Goal: Information Seeking & Learning: Learn about a topic

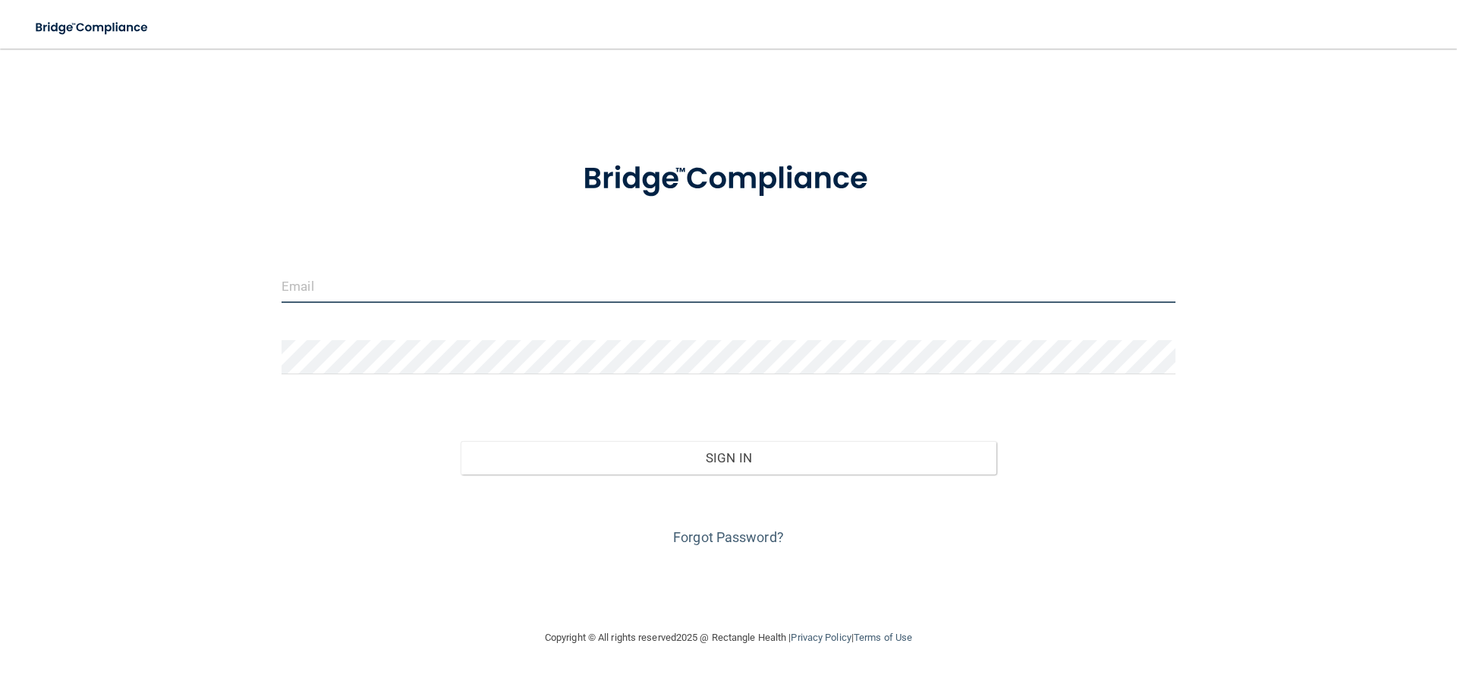
click at [482, 286] on input "email" at bounding box center [729, 286] width 894 height 34
type input "[EMAIL_ADDRESS][DOMAIN_NAME]"
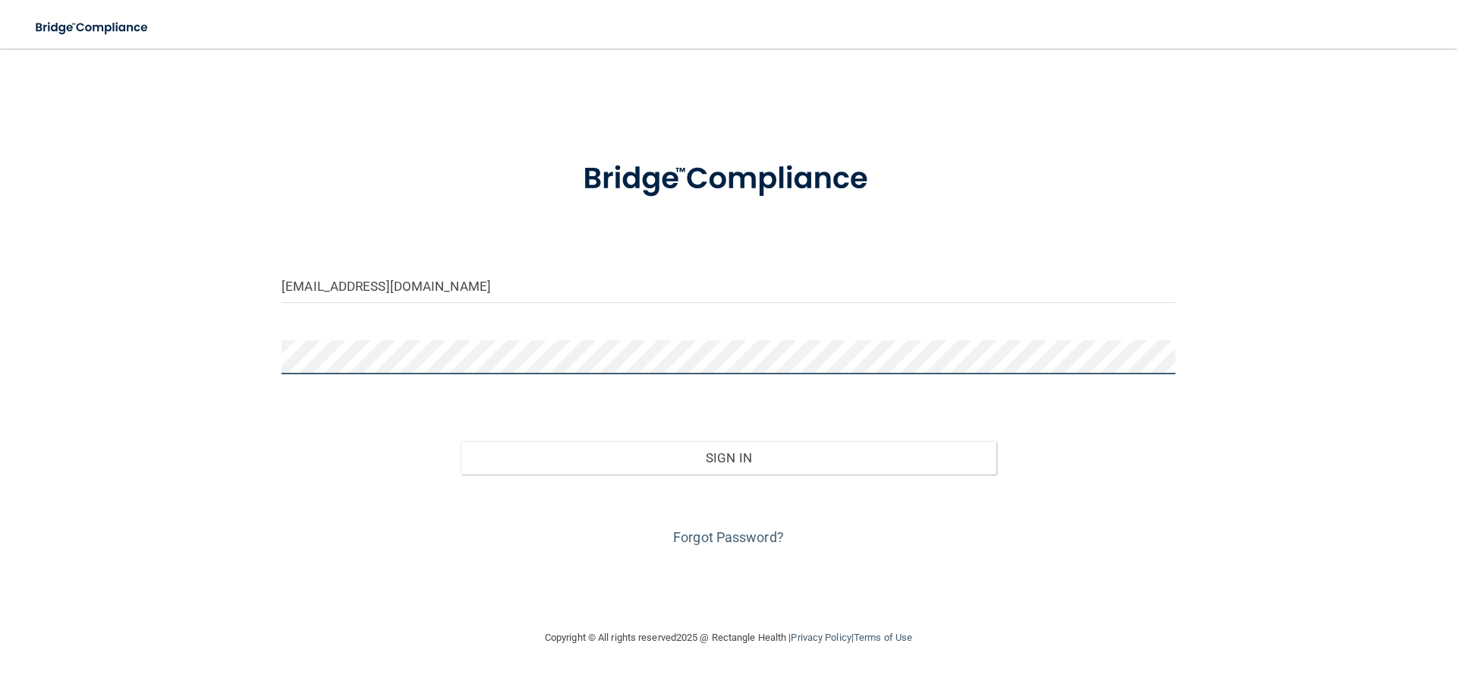
click at [461, 441] on button "Sign In" at bounding box center [729, 457] width 536 height 33
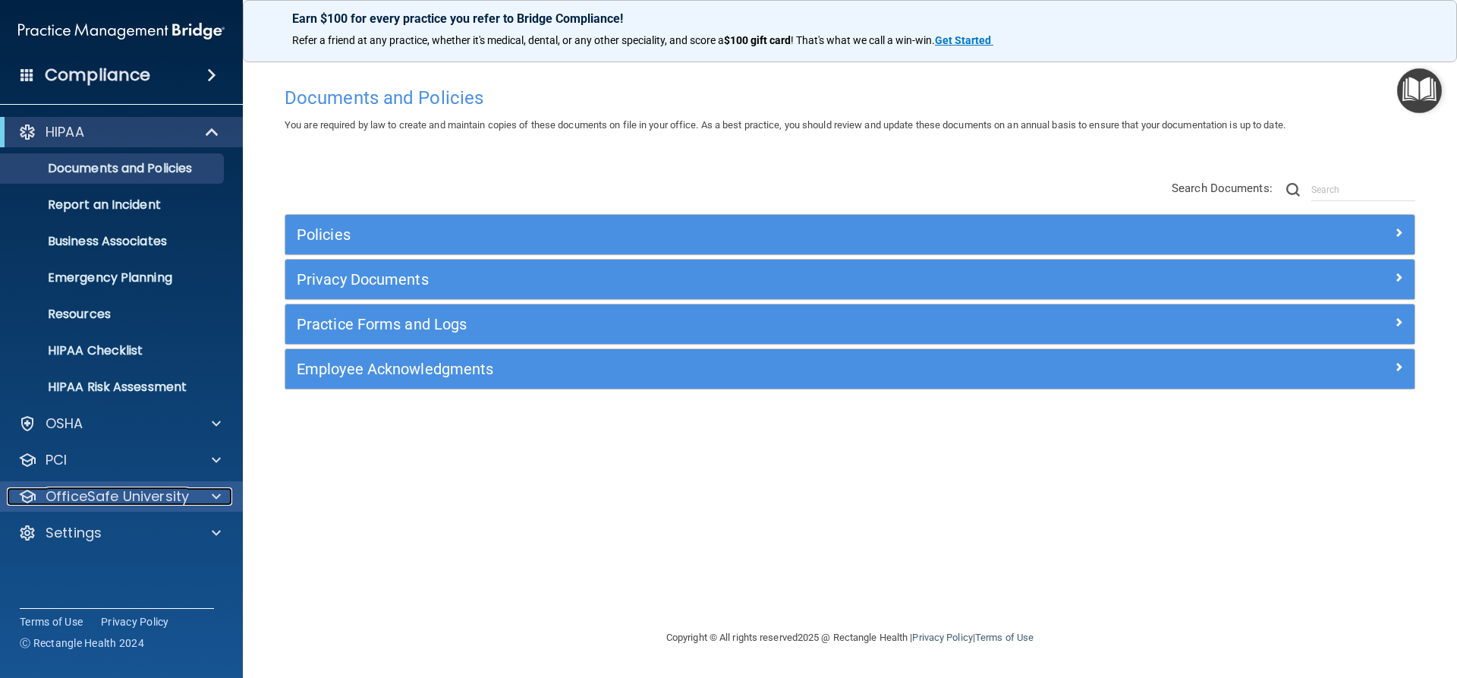
click at [147, 501] on p "OfficeSafe University" at bounding box center [117, 496] width 143 height 18
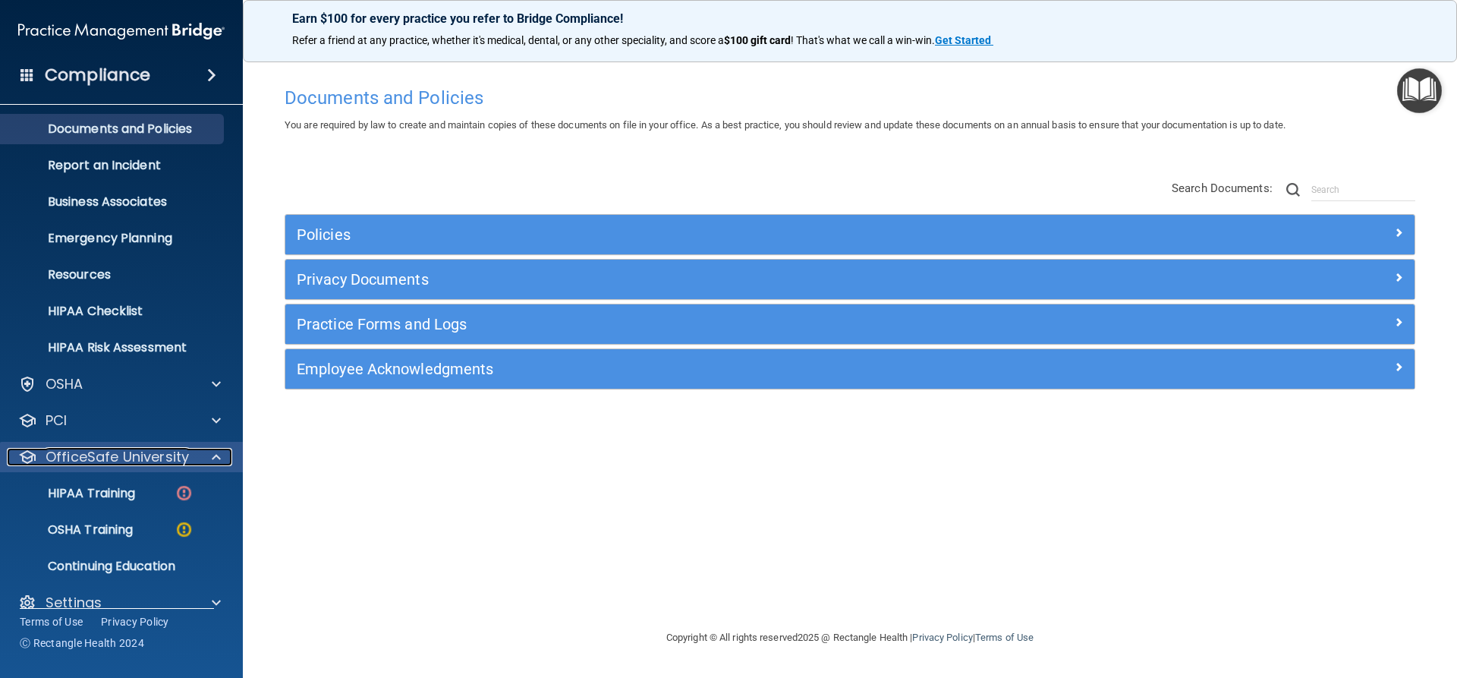
scroll to position [61, 0]
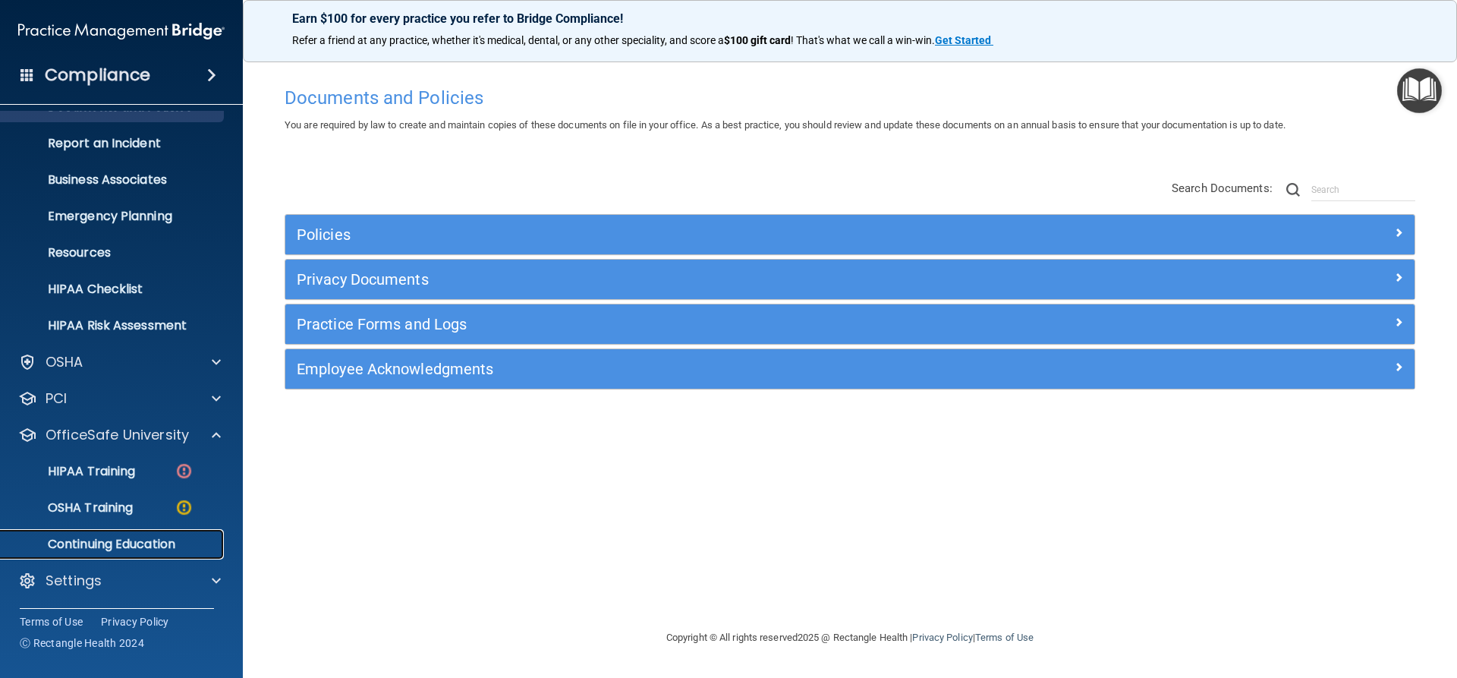
click at [131, 542] on p "Continuing Education" at bounding box center [113, 543] width 207 height 15
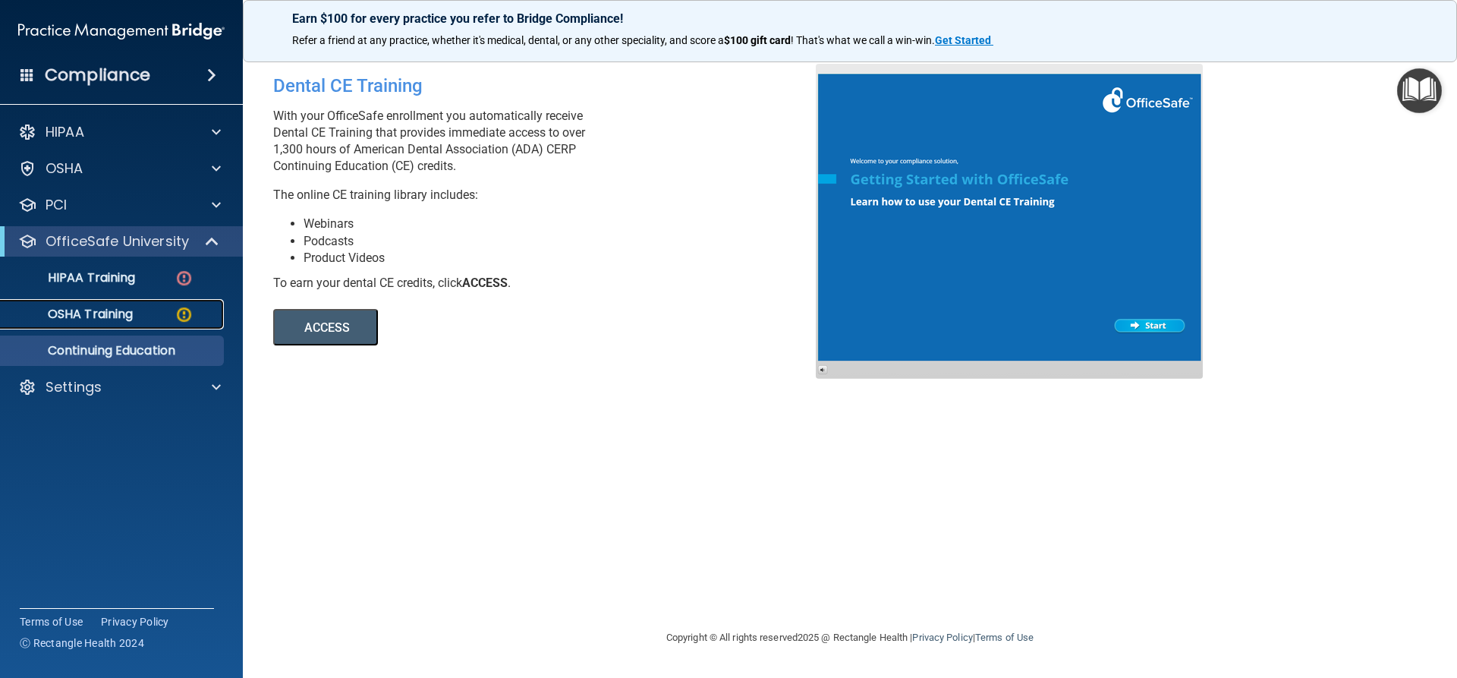
click at [112, 313] on p "OSHA Training" at bounding box center [71, 314] width 123 height 15
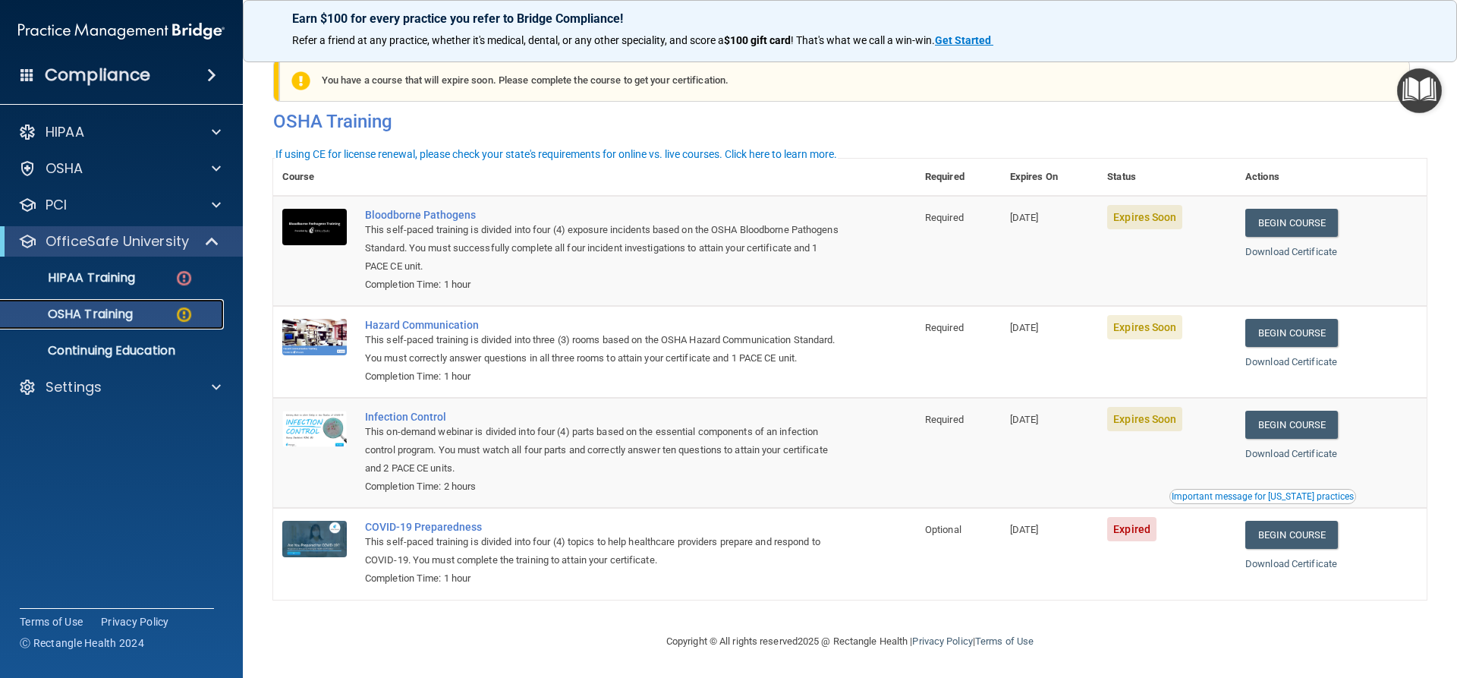
scroll to position [39, 0]
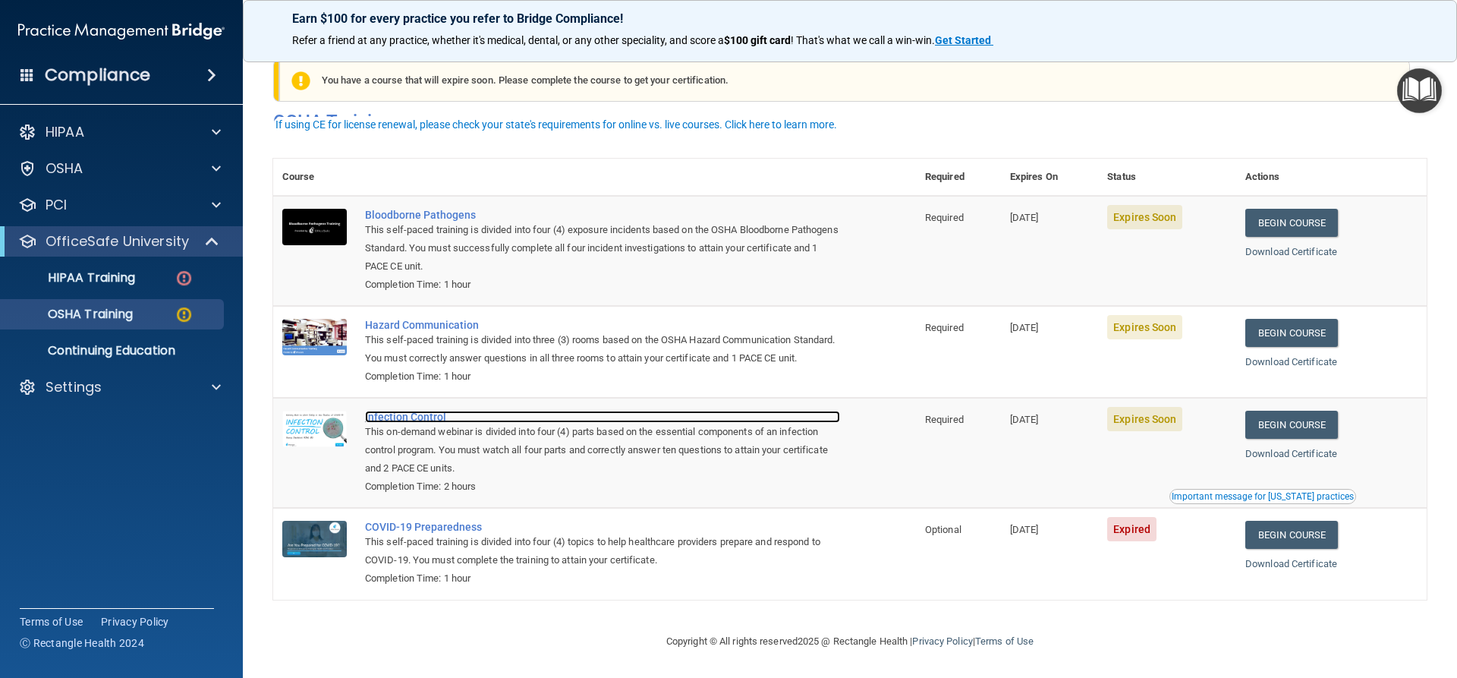
click at [402, 416] on div "Infection Control" at bounding box center [602, 416] width 475 height 12
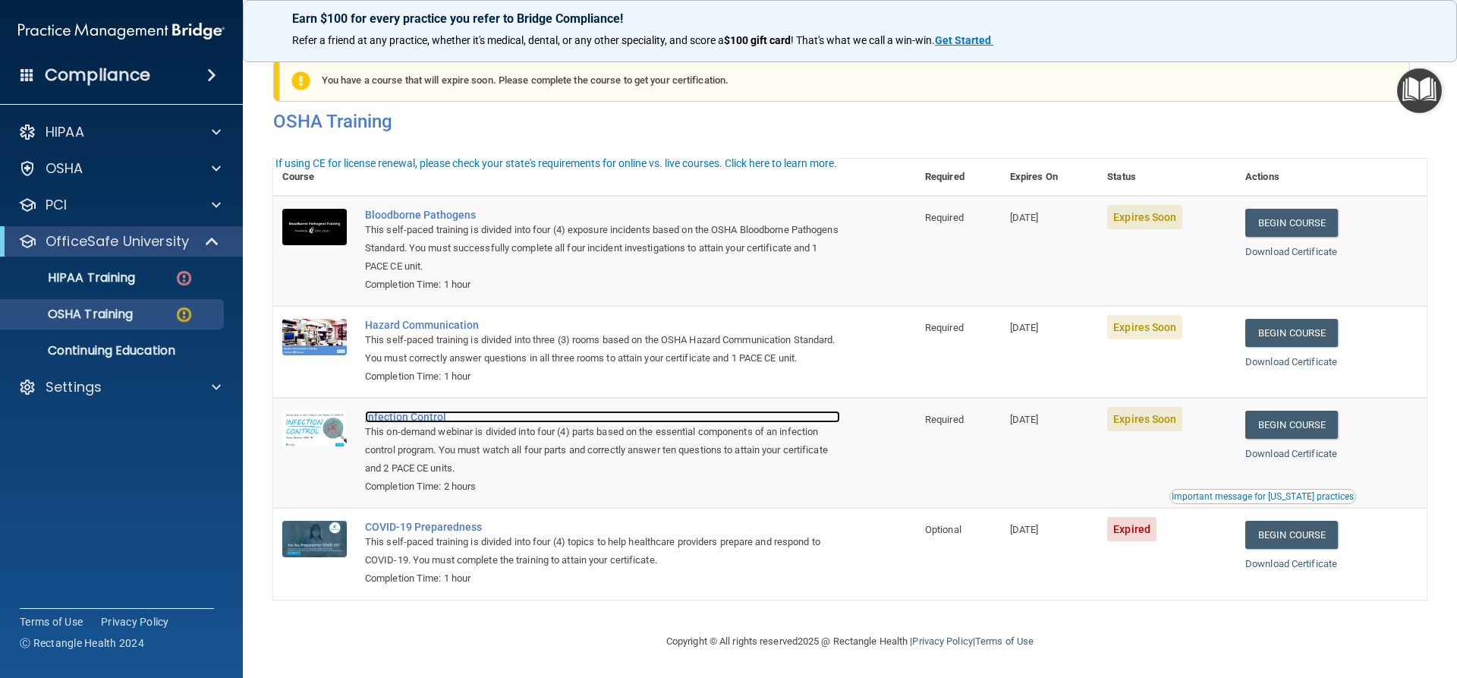
scroll to position [0, 0]
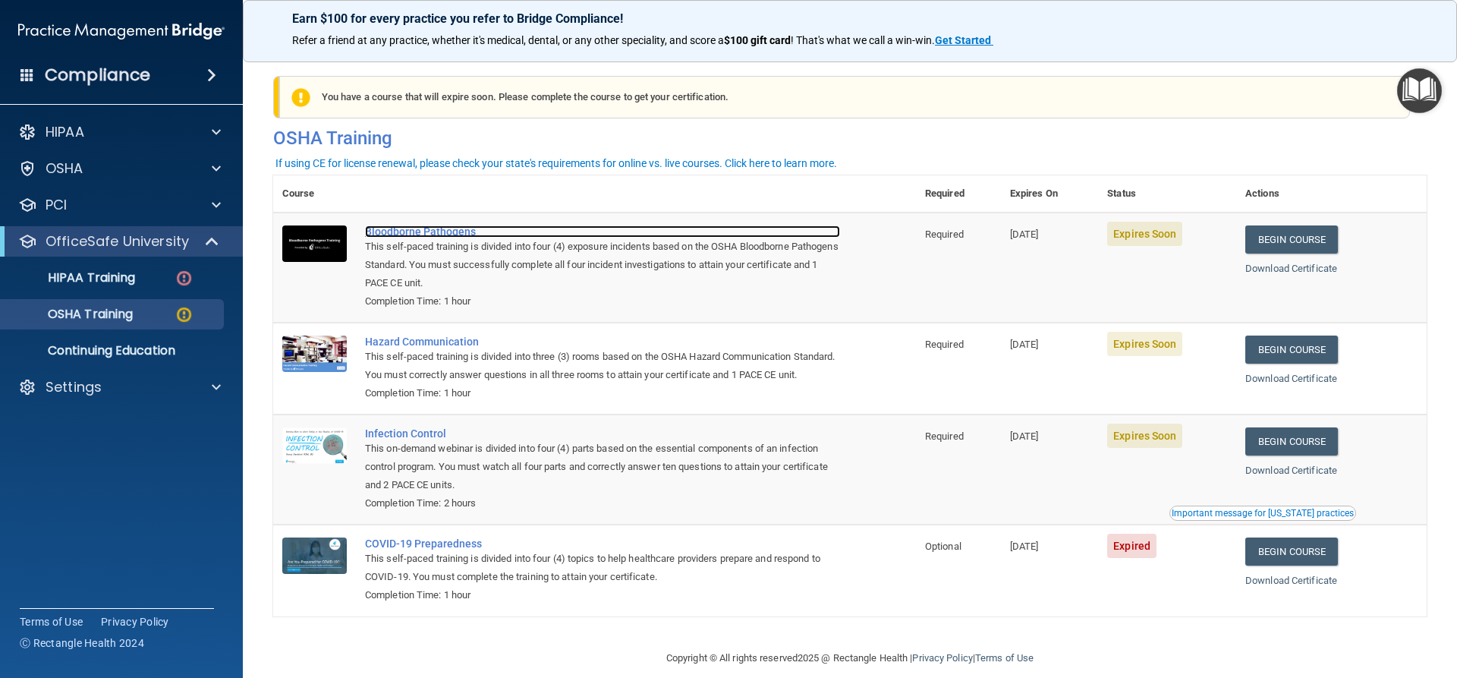
click at [432, 229] on div "Bloodborne Pathogens" at bounding box center [602, 231] width 475 height 12
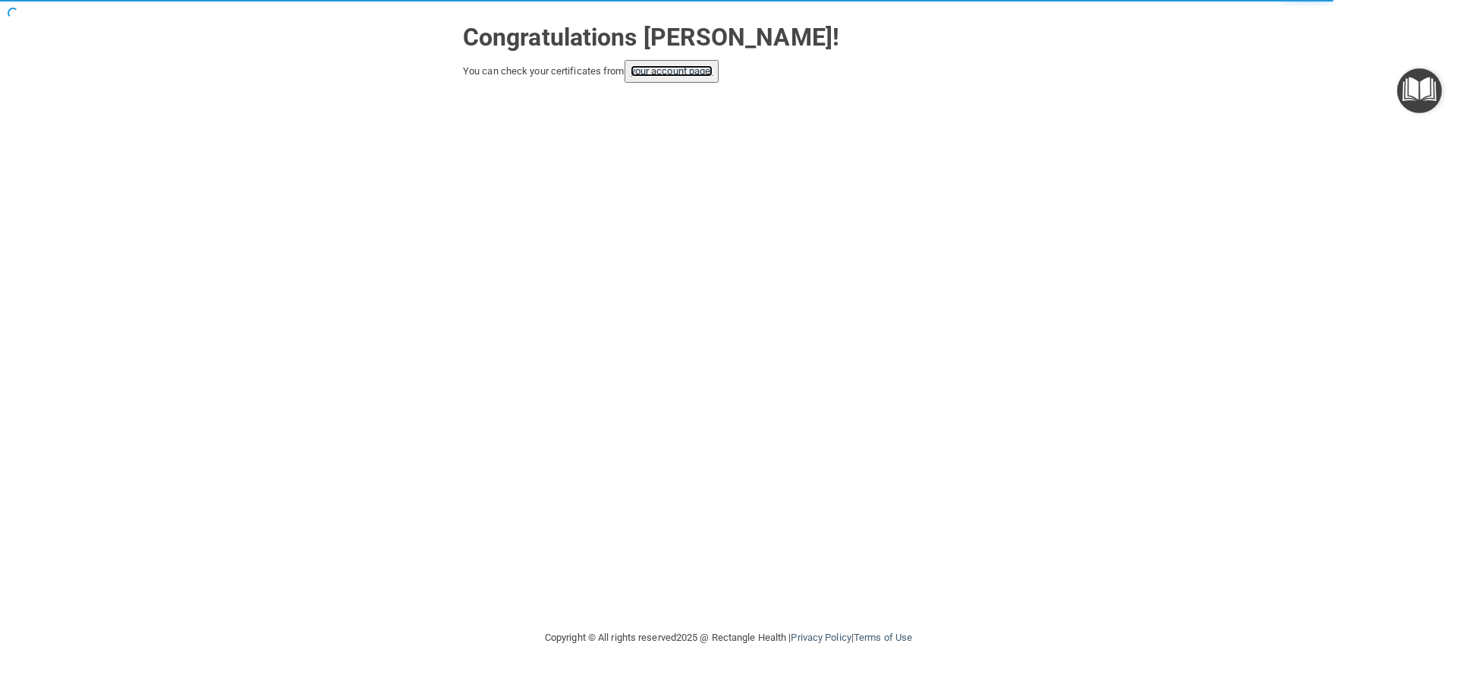
click at [675, 70] on link "your account page!" at bounding box center [672, 70] width 83 height 11
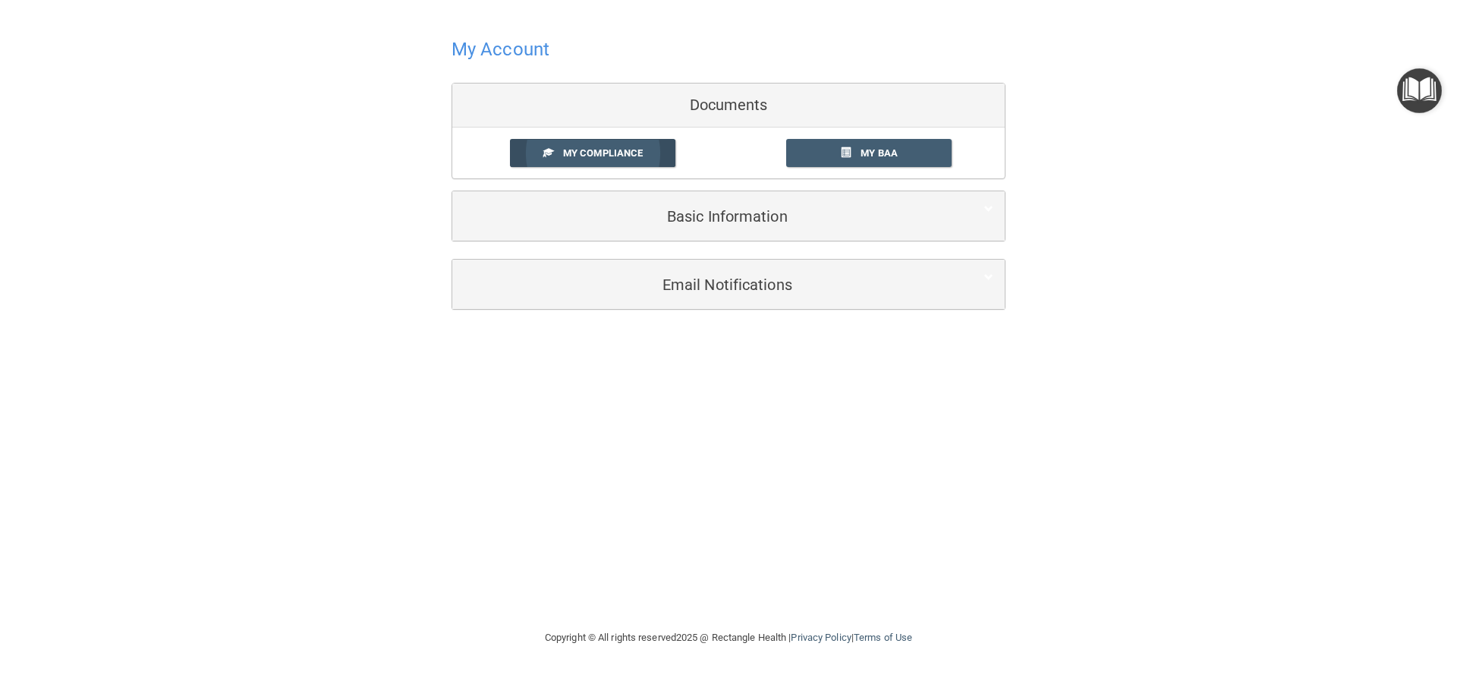
click at [619, 154] on span "My Compliance" at bounding box center [603, 152] width 80 height 11
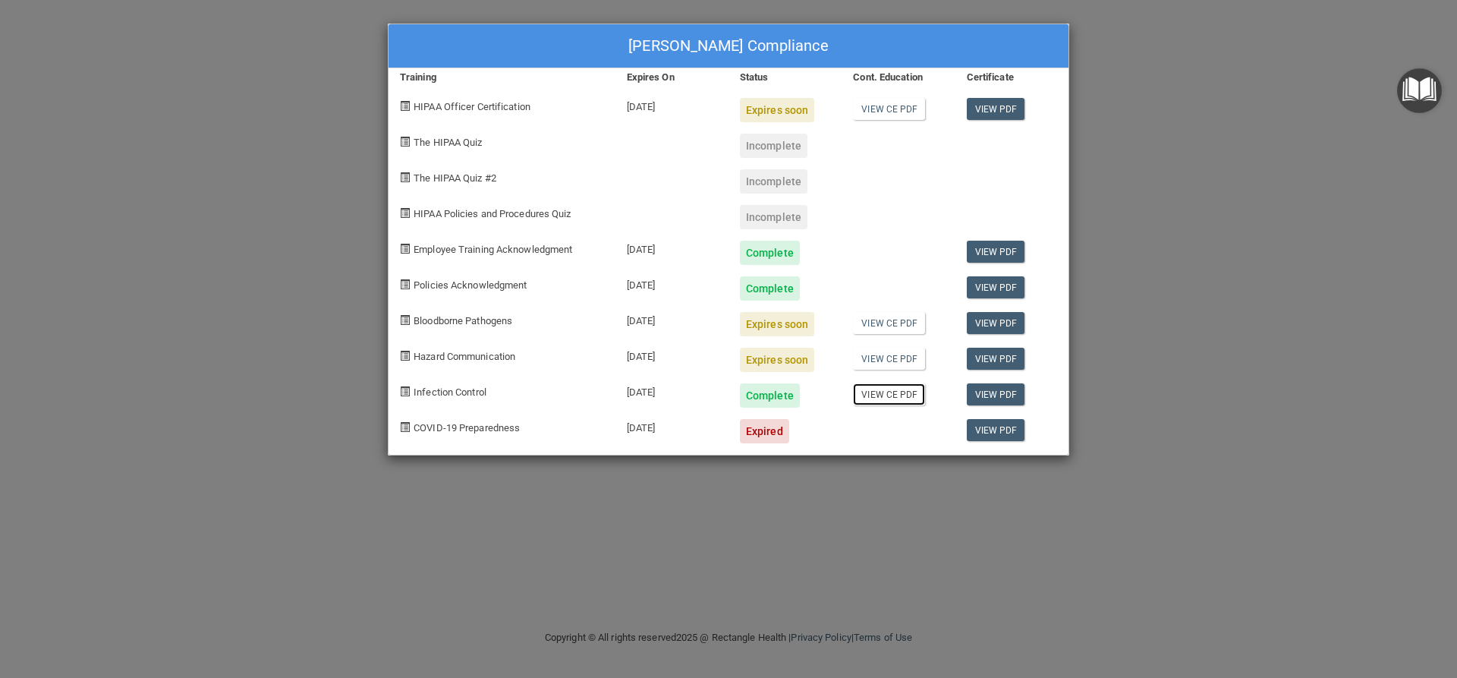
click at [898, 398] on link "View CE PDF" at bounding box center [889, 394] width 72 height 22
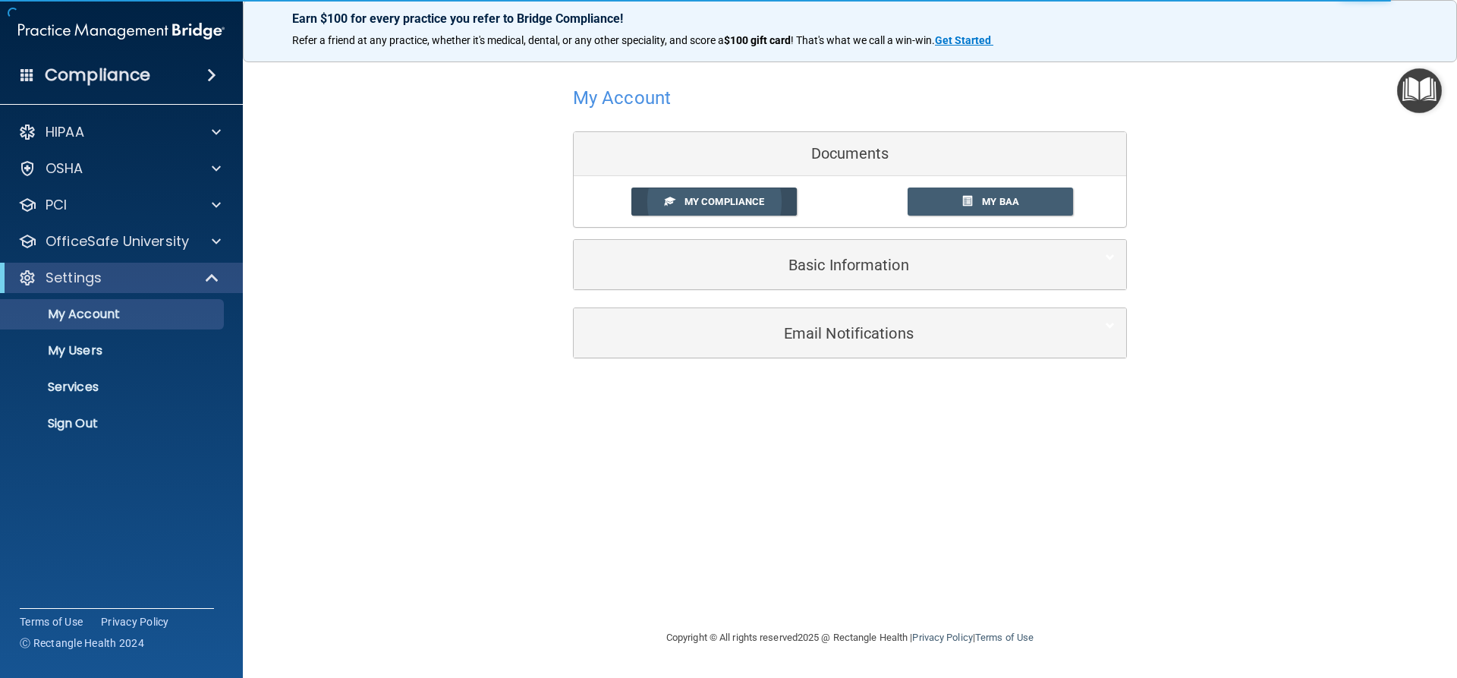
click at [700, 205] on span "My Compliance" at bounding box center [724, 201] width 80 height 11
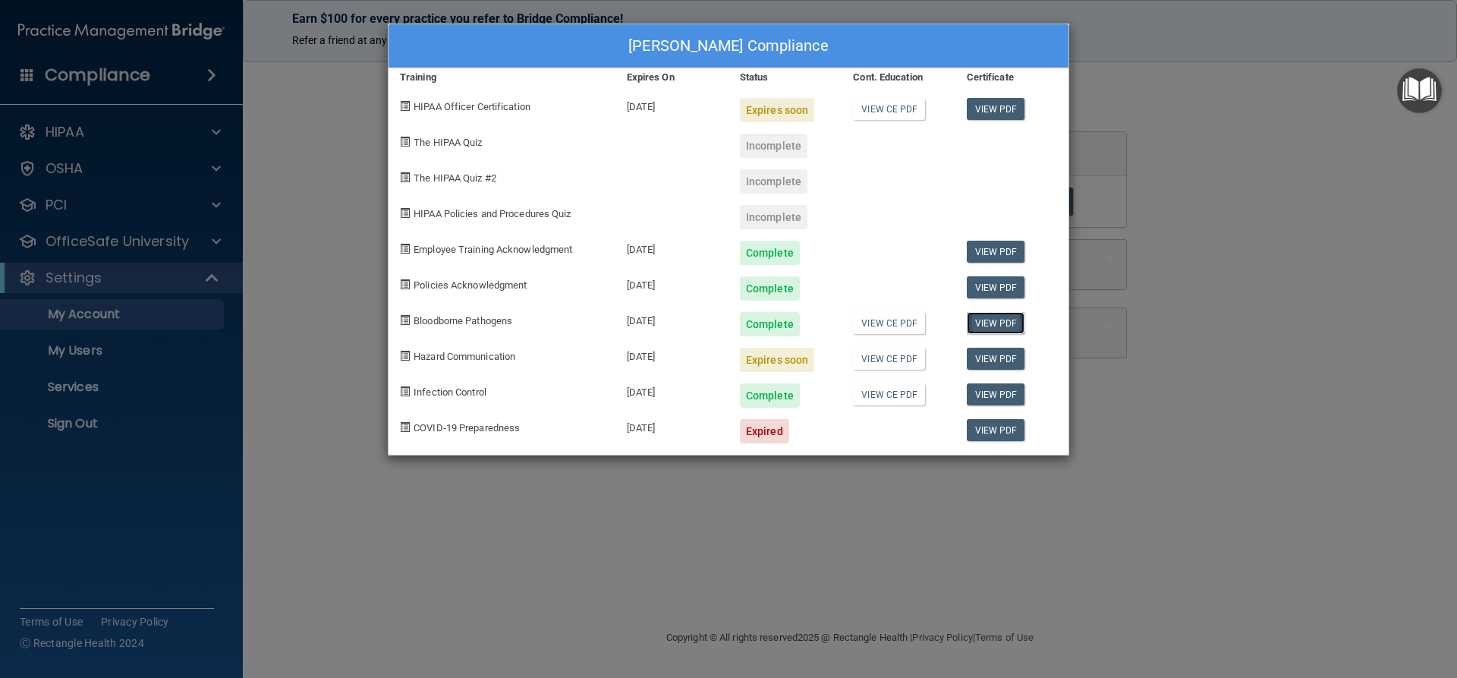
click at [1008, 325] on link "View PDF" at bounding box center [996, 323] width 58 height 22
click at [895, 326] on link "View CE PDF" at bounding box center [889, 323] width 72 height 22
